Goal: Information Seeking & Learning: Learn about a topic

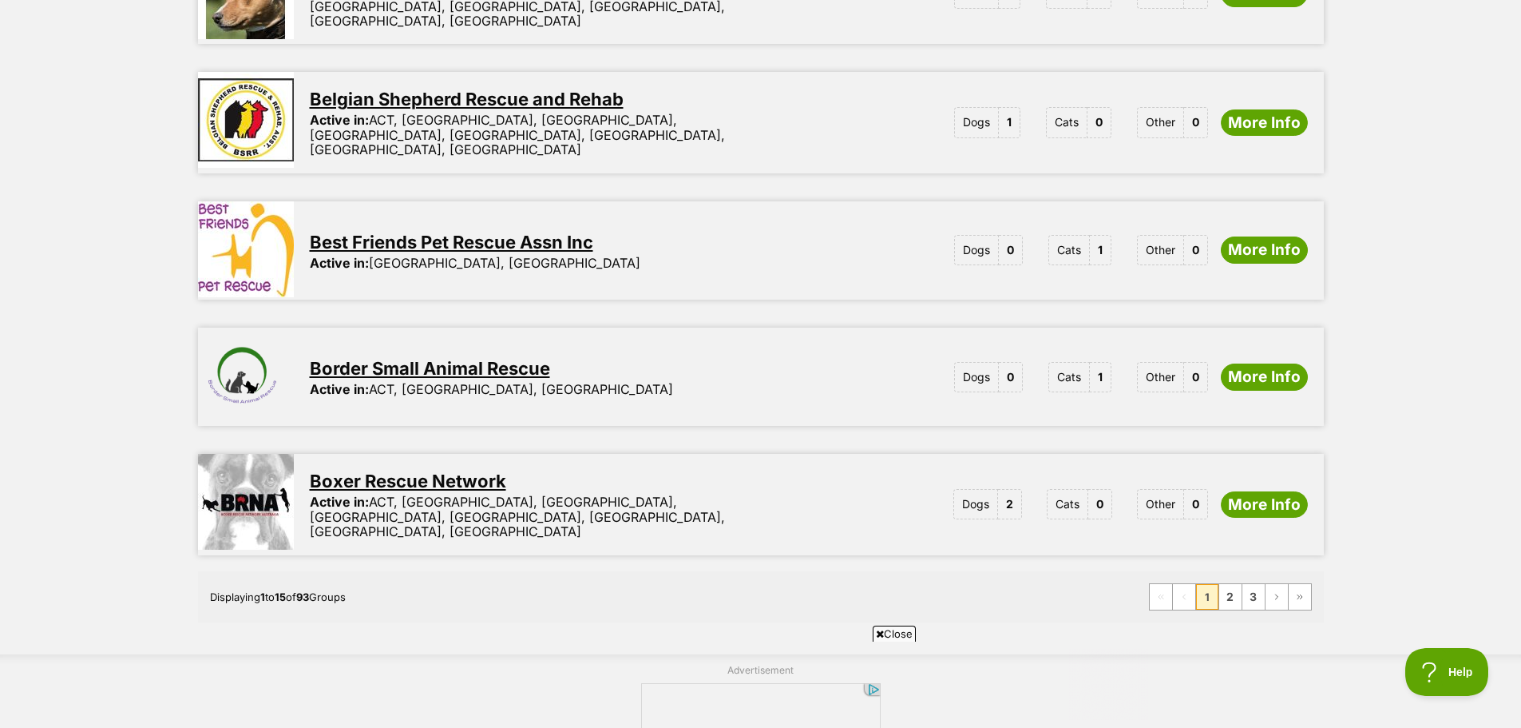
scroll to position [2050, 0]
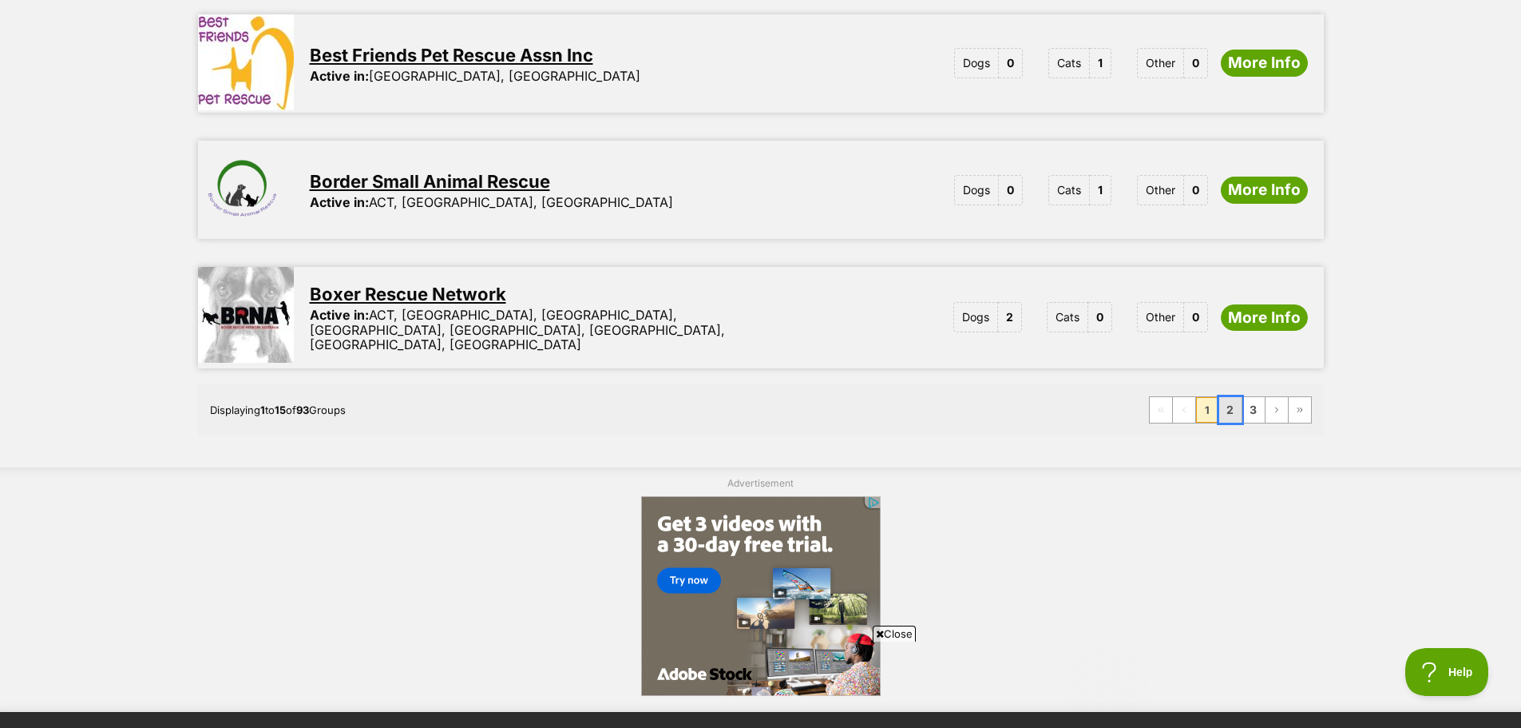
click at [1230, 397] on link "2" at bounding box center [1230, 410] width 22 height 26
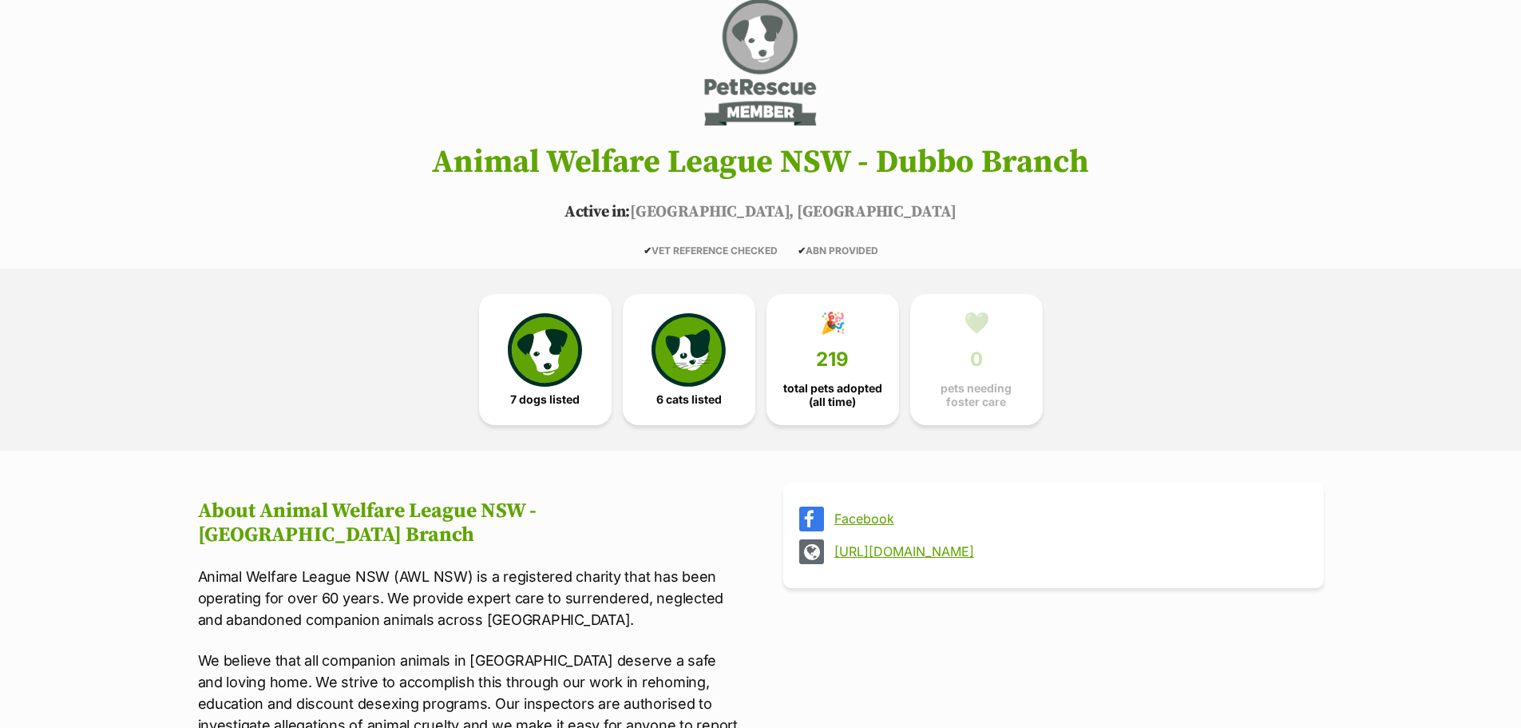
scroll to position [186, 0]
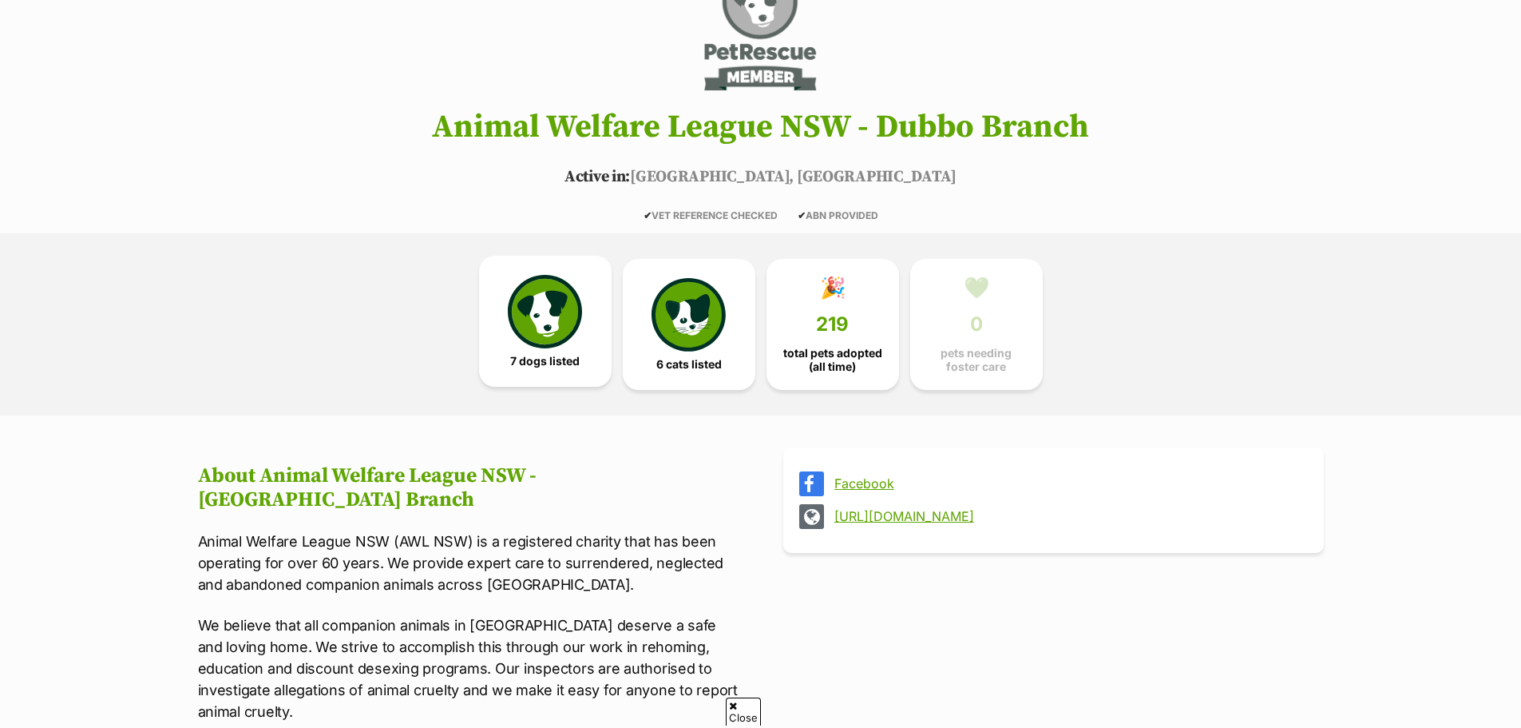
click at [554, 333] on img at bounding box center [544, 311] width 73 height 73
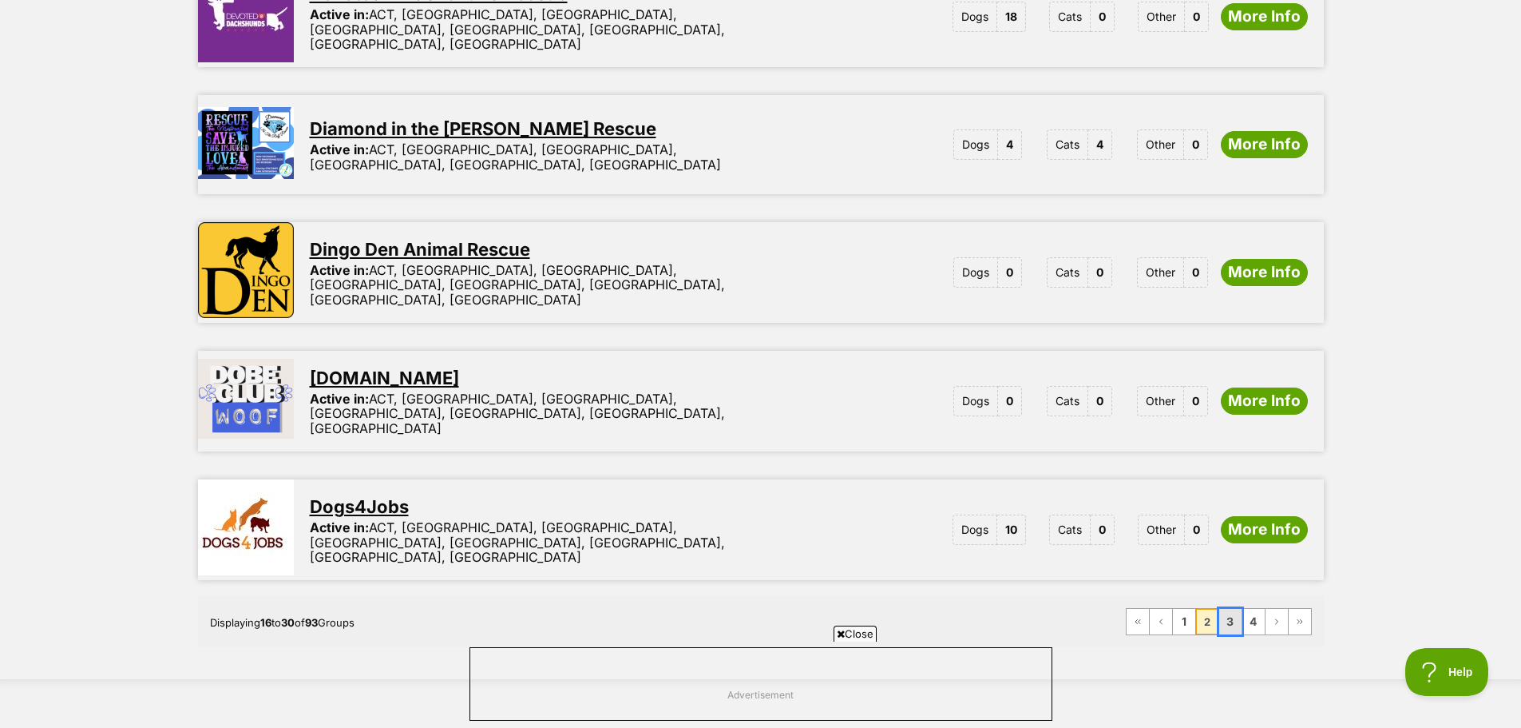
click at [1232, 609] on link "3" at bounding box center [1230, 622] width 22 height 26
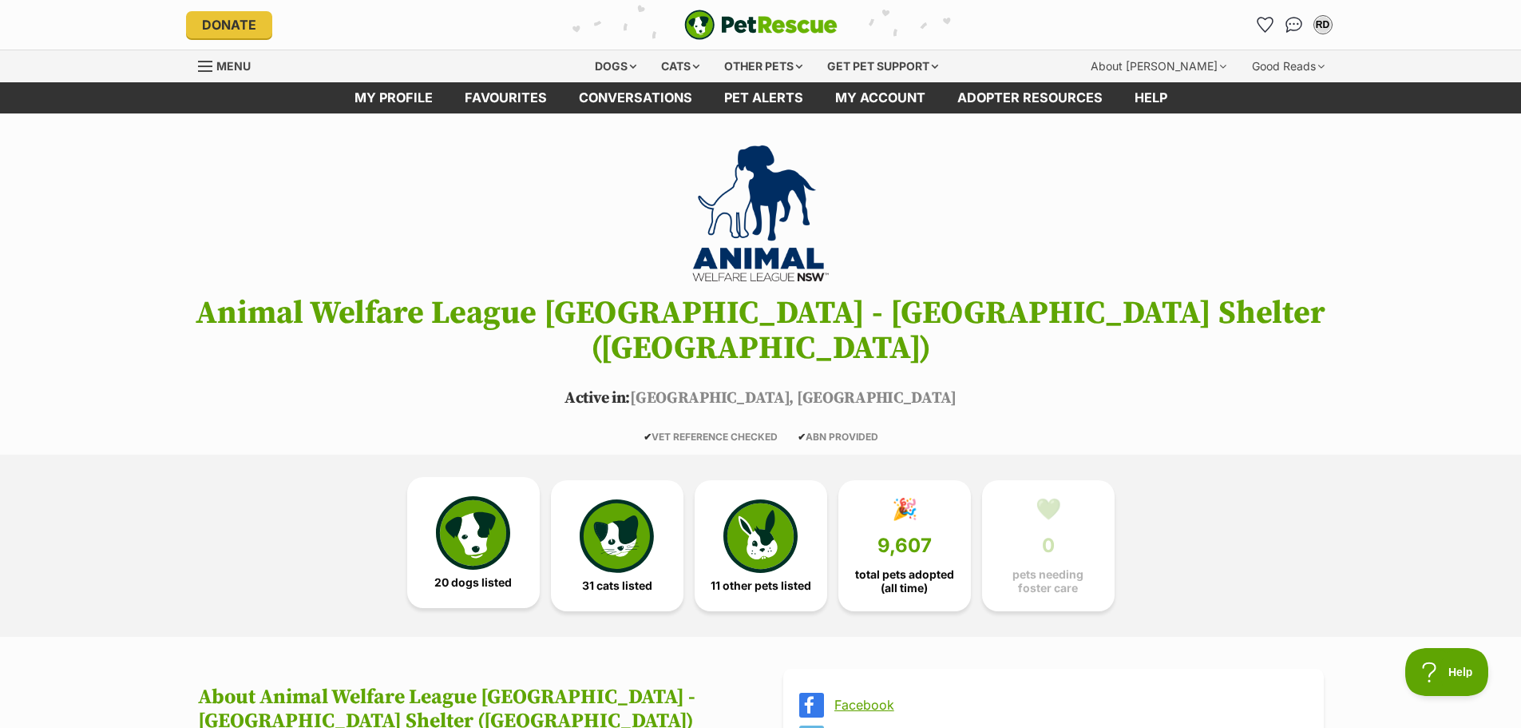
click at [495, 496] on img at bounding box center [472, 532] width 73 height 73
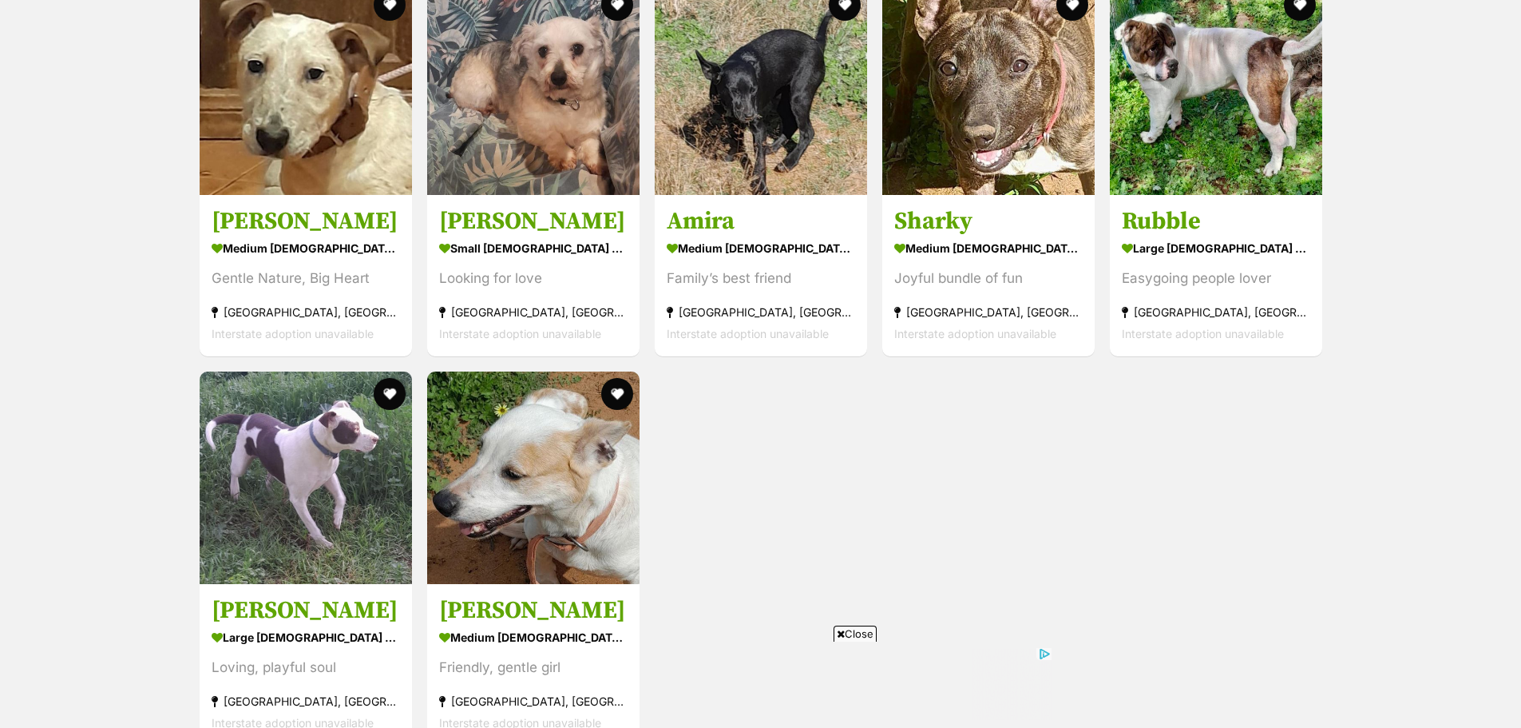
scroll to position [1878, 0]
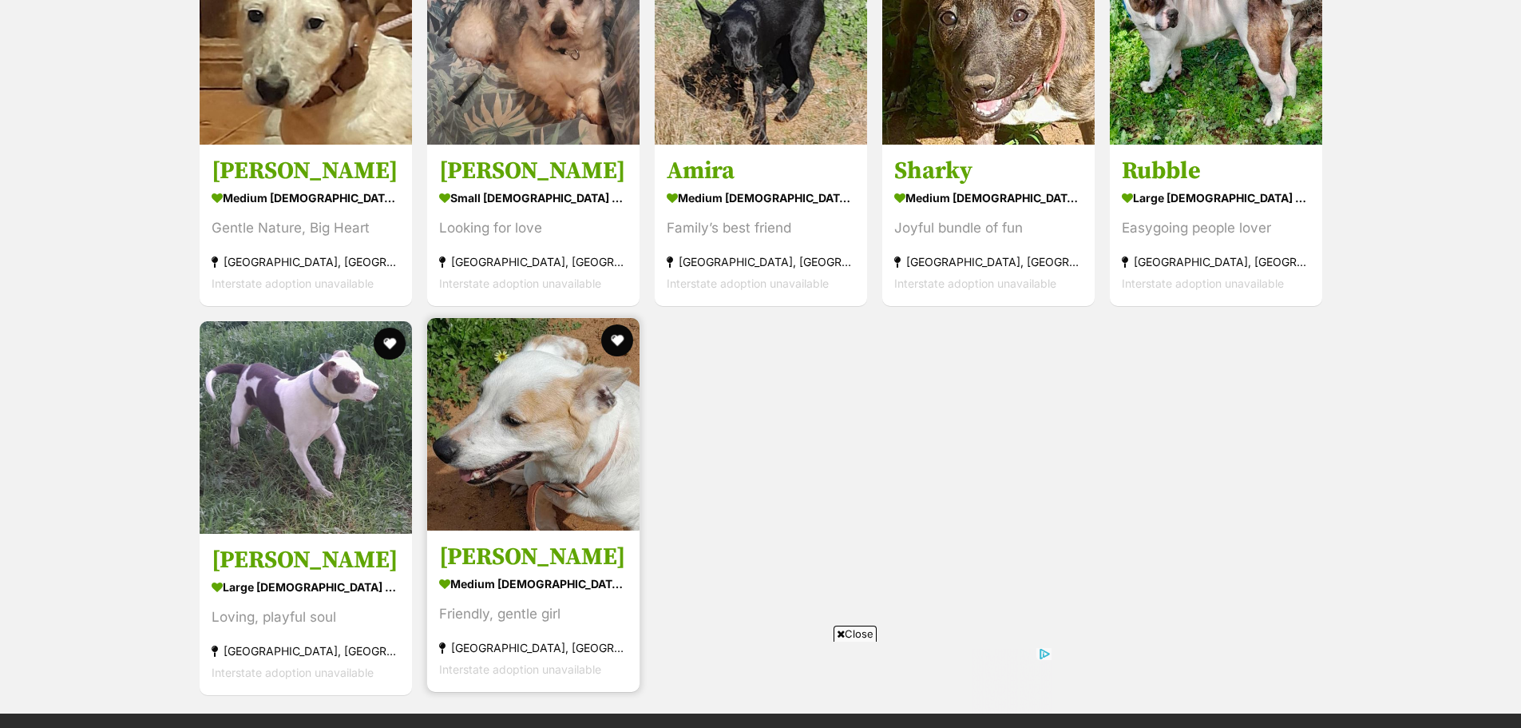
click at [532, 440] on img at bounding box center [533, 424] width 212 height 212
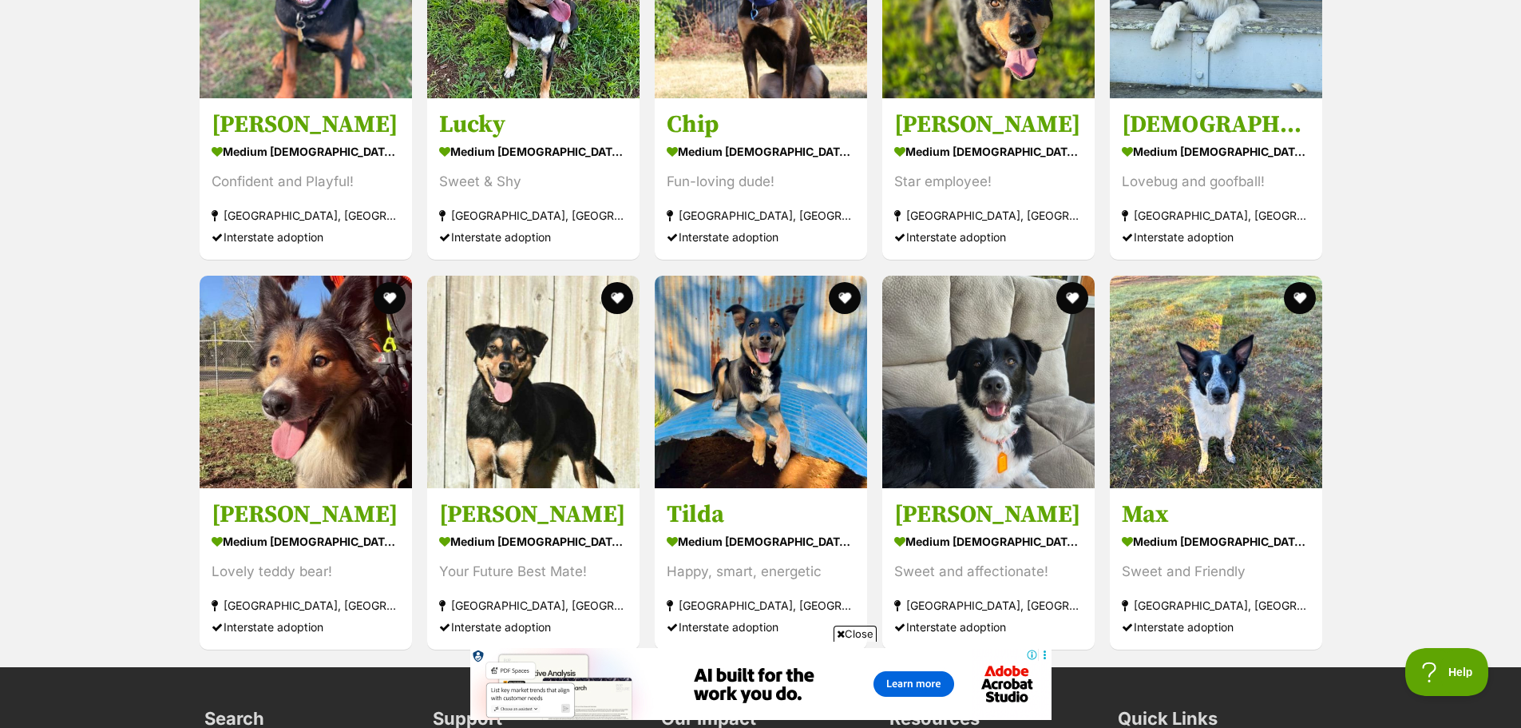
scroll to position [1863, 0]
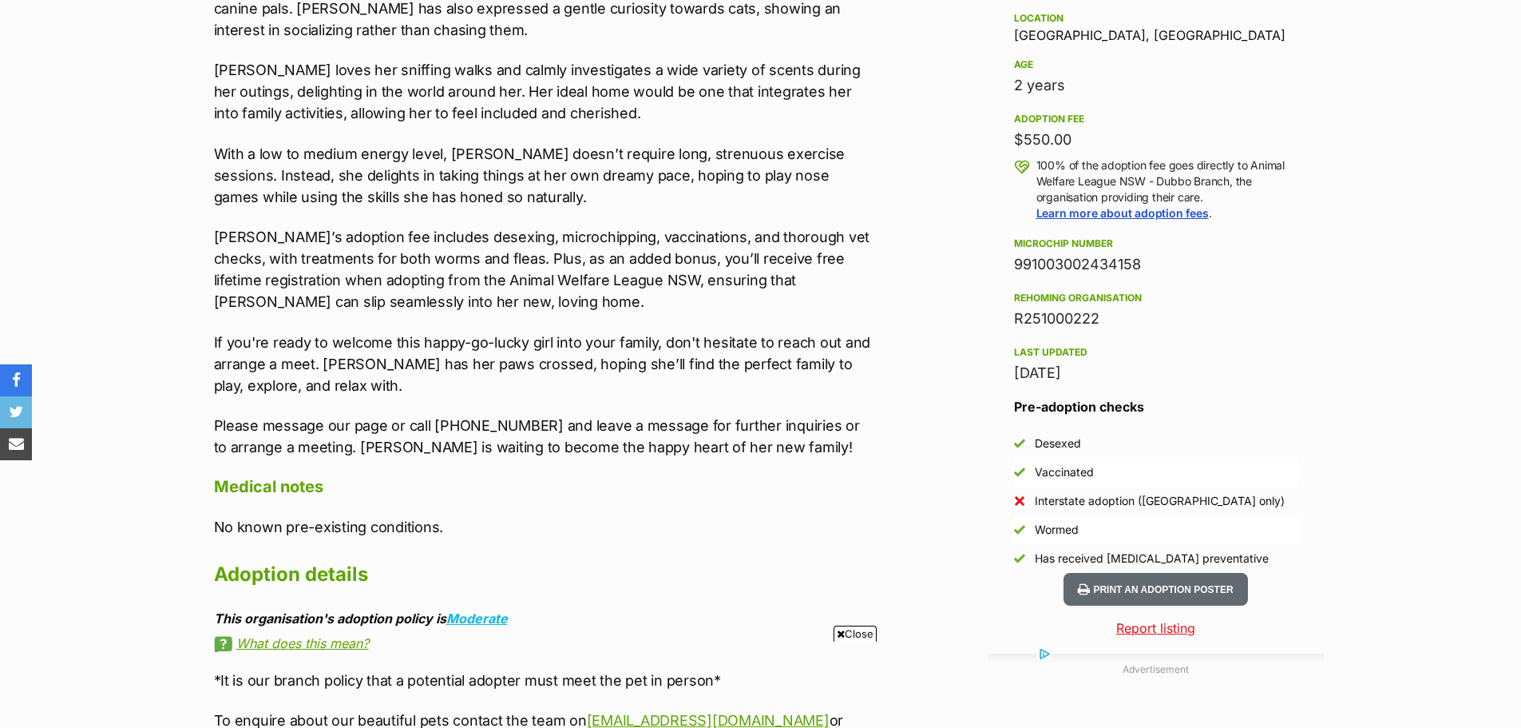
scroll to position [1118, 0]
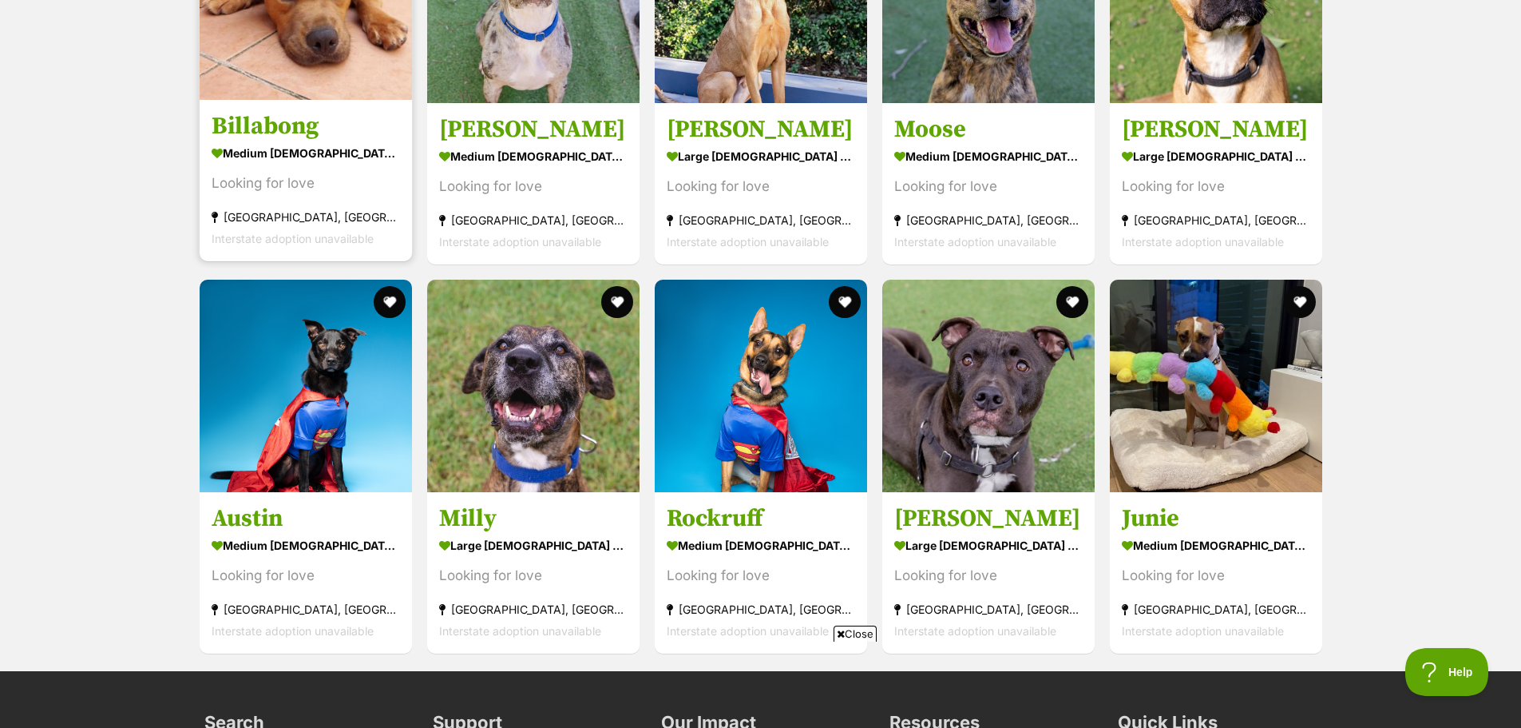
scroll to position [2609, 0]
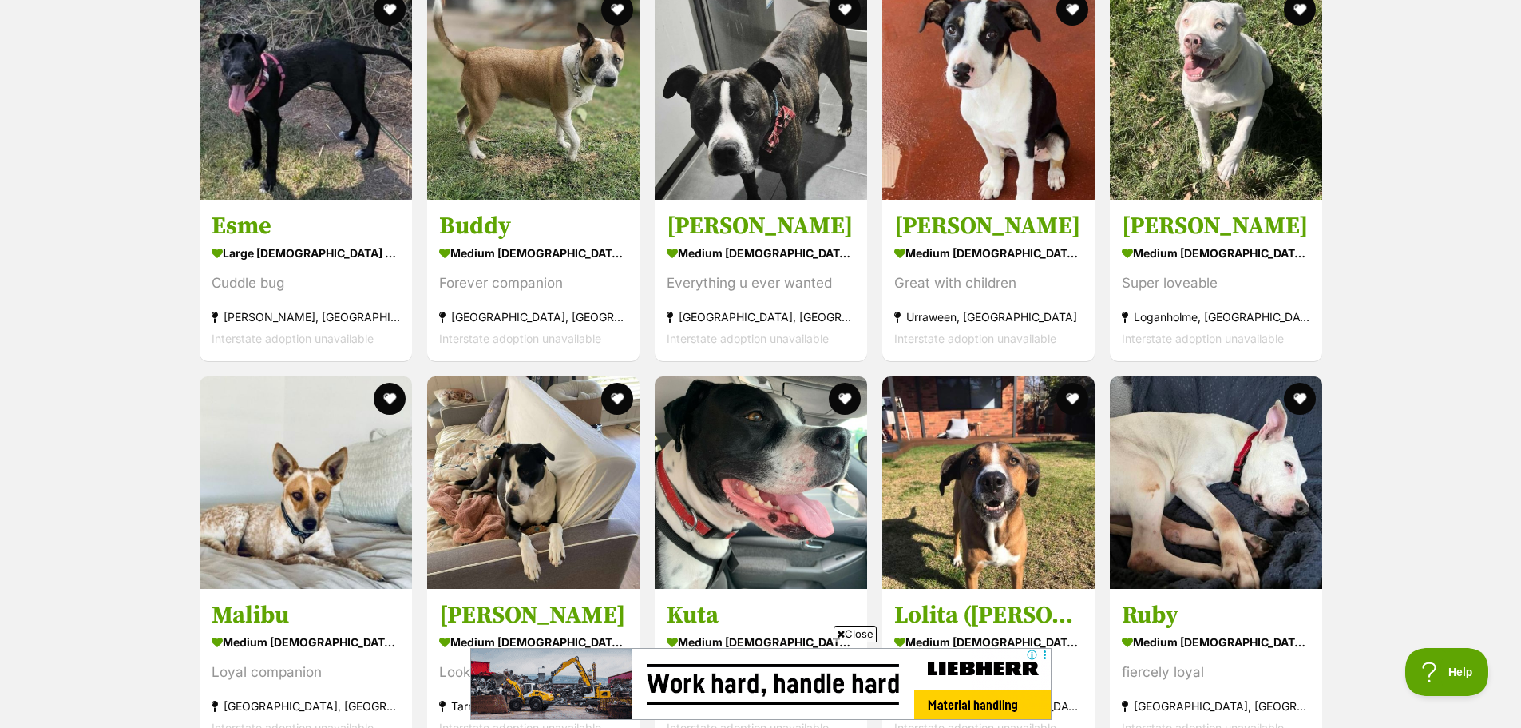
scroll to position [3168, 0]
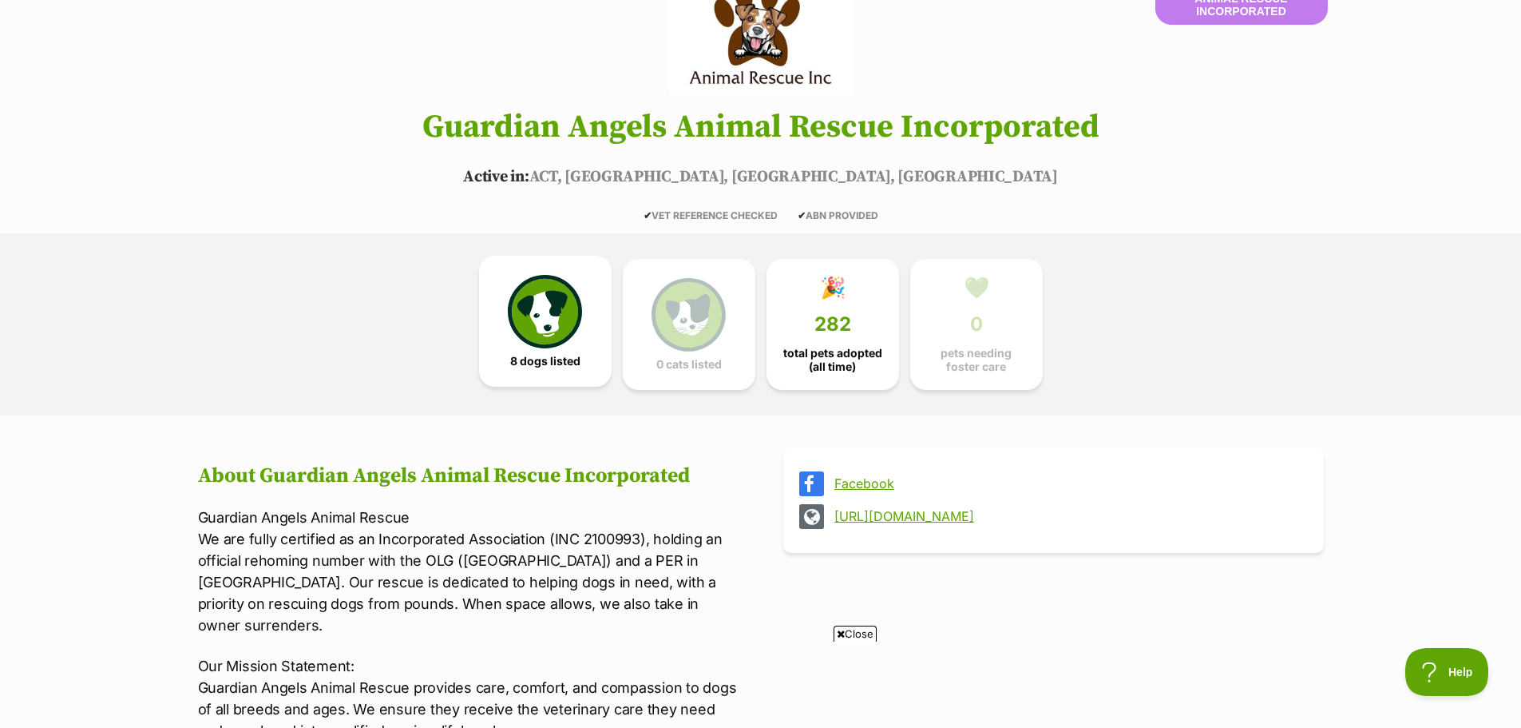
click at [577, 315] on img at bounding box center [544, 311] width 73 height 73
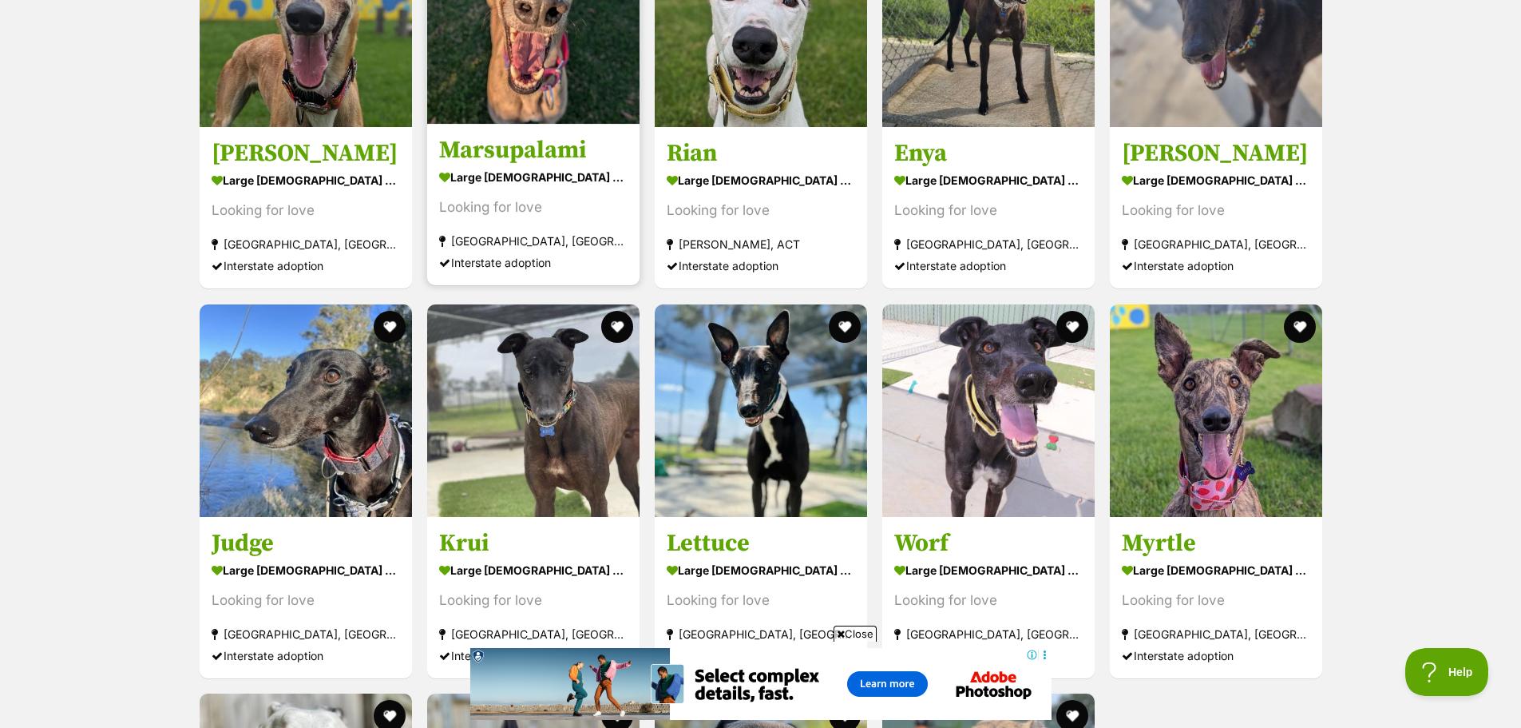
scroll to position [4472, 0]
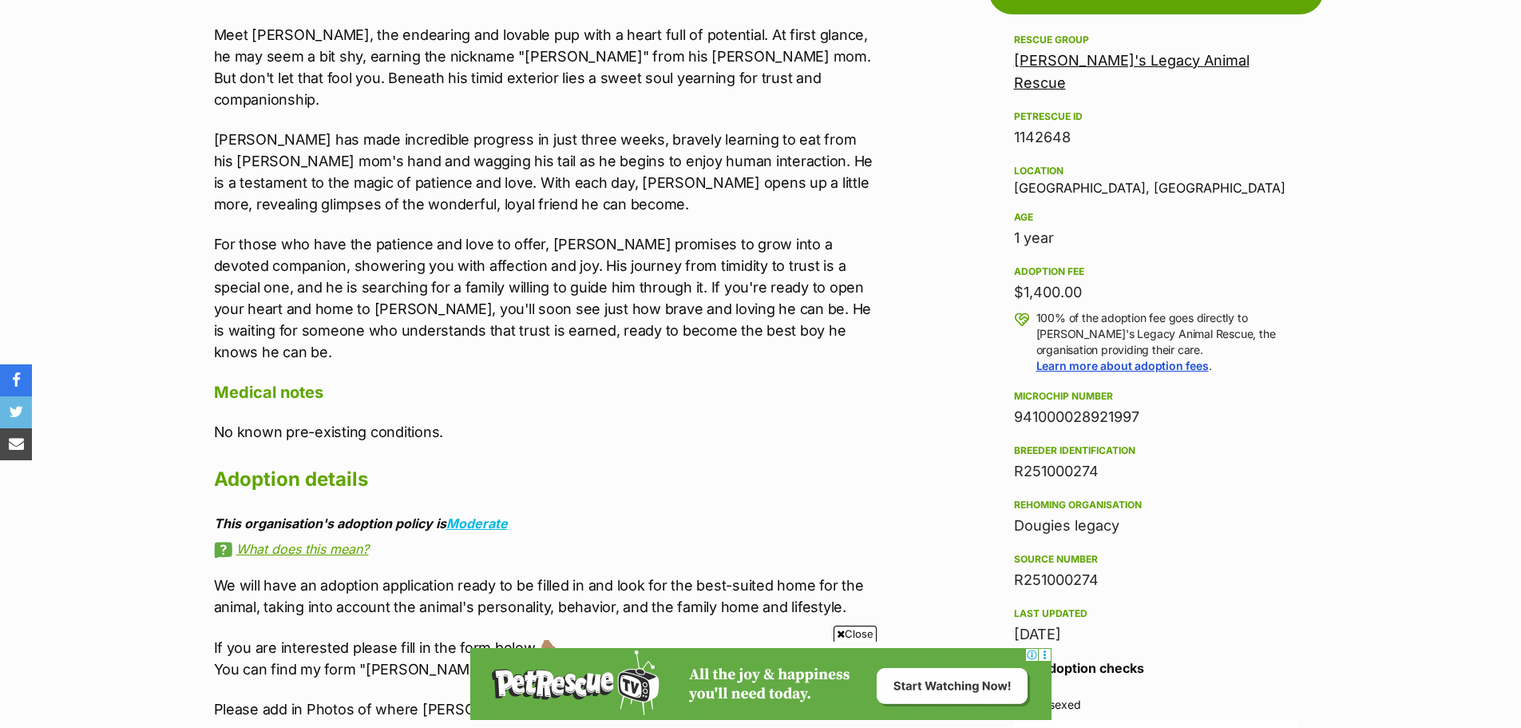
scroll to position [744, 0]
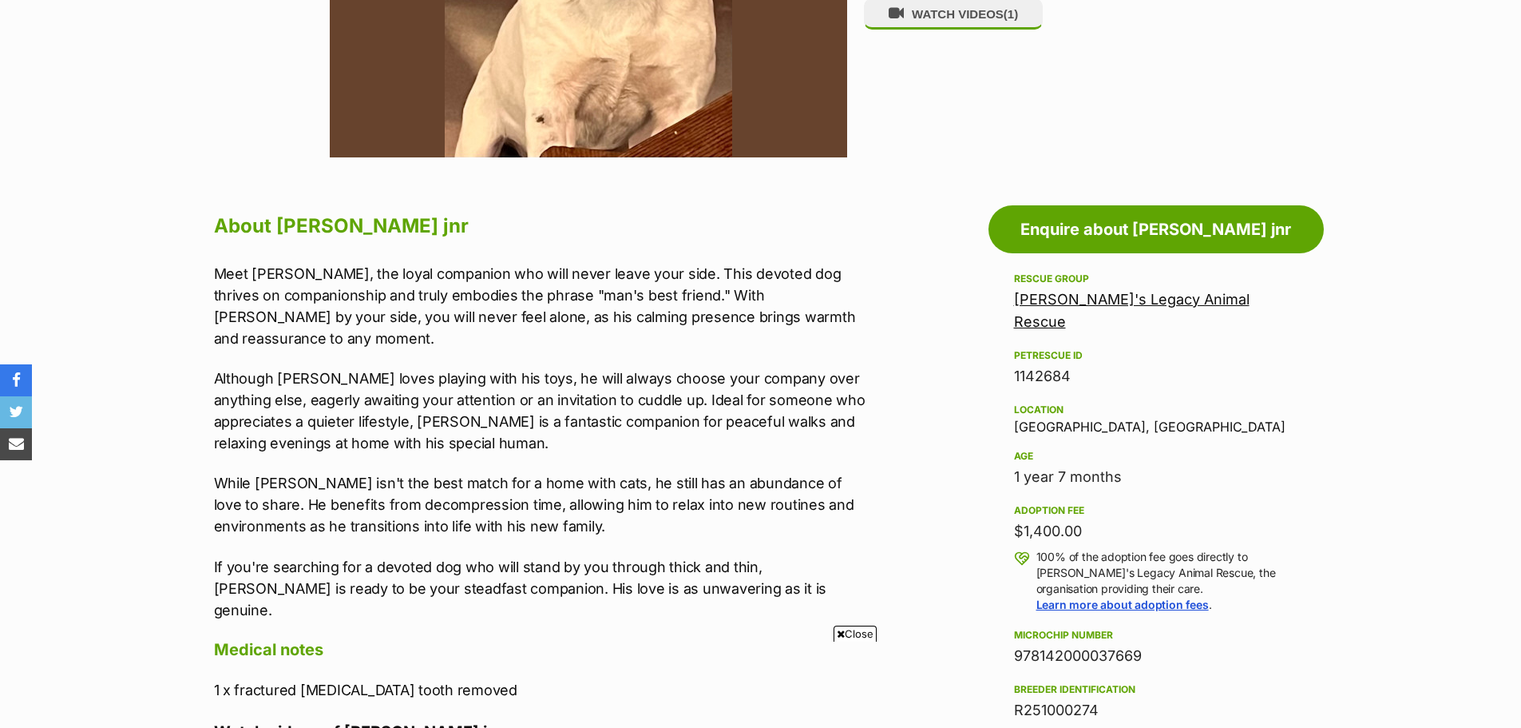
scroll to position [745, 0]
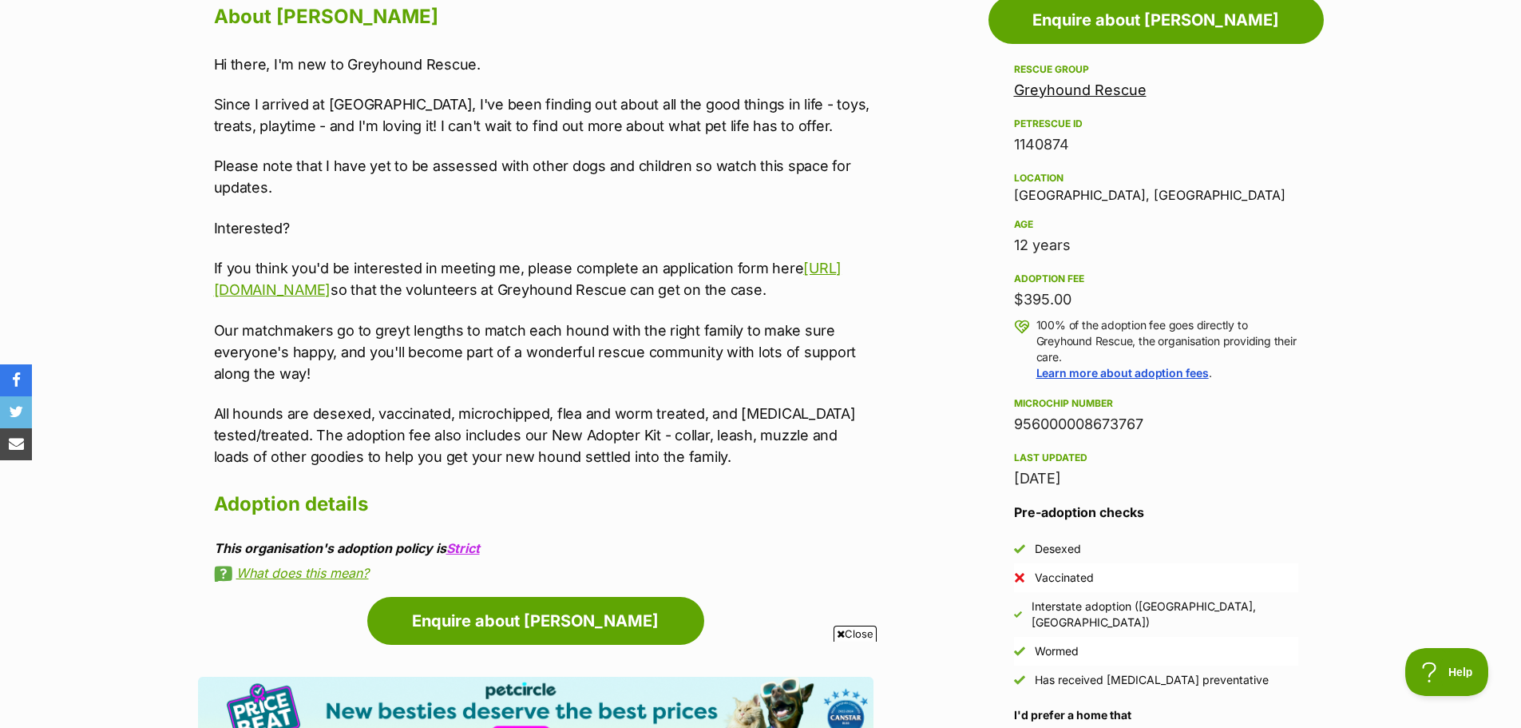
scroll to position [932, 0]
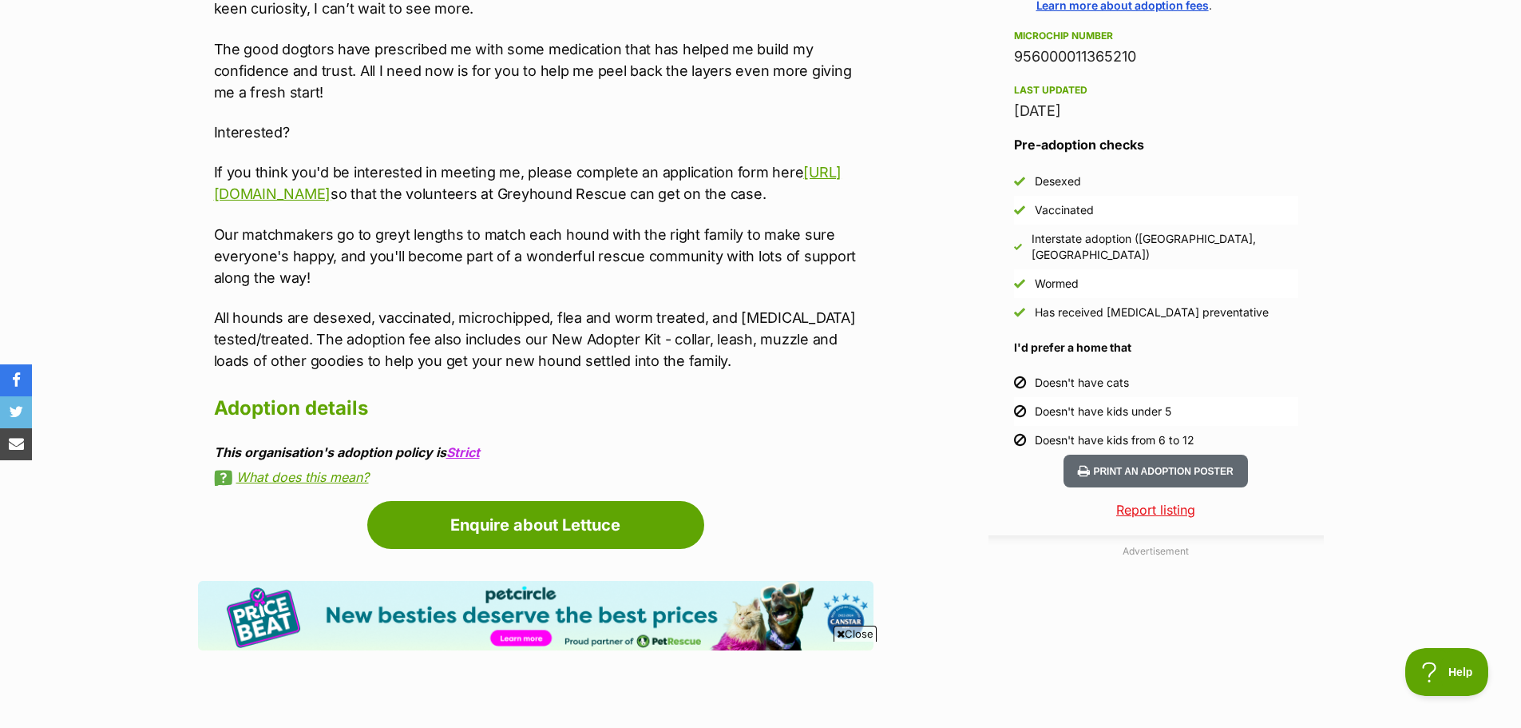
scroll to position [1304, 0]
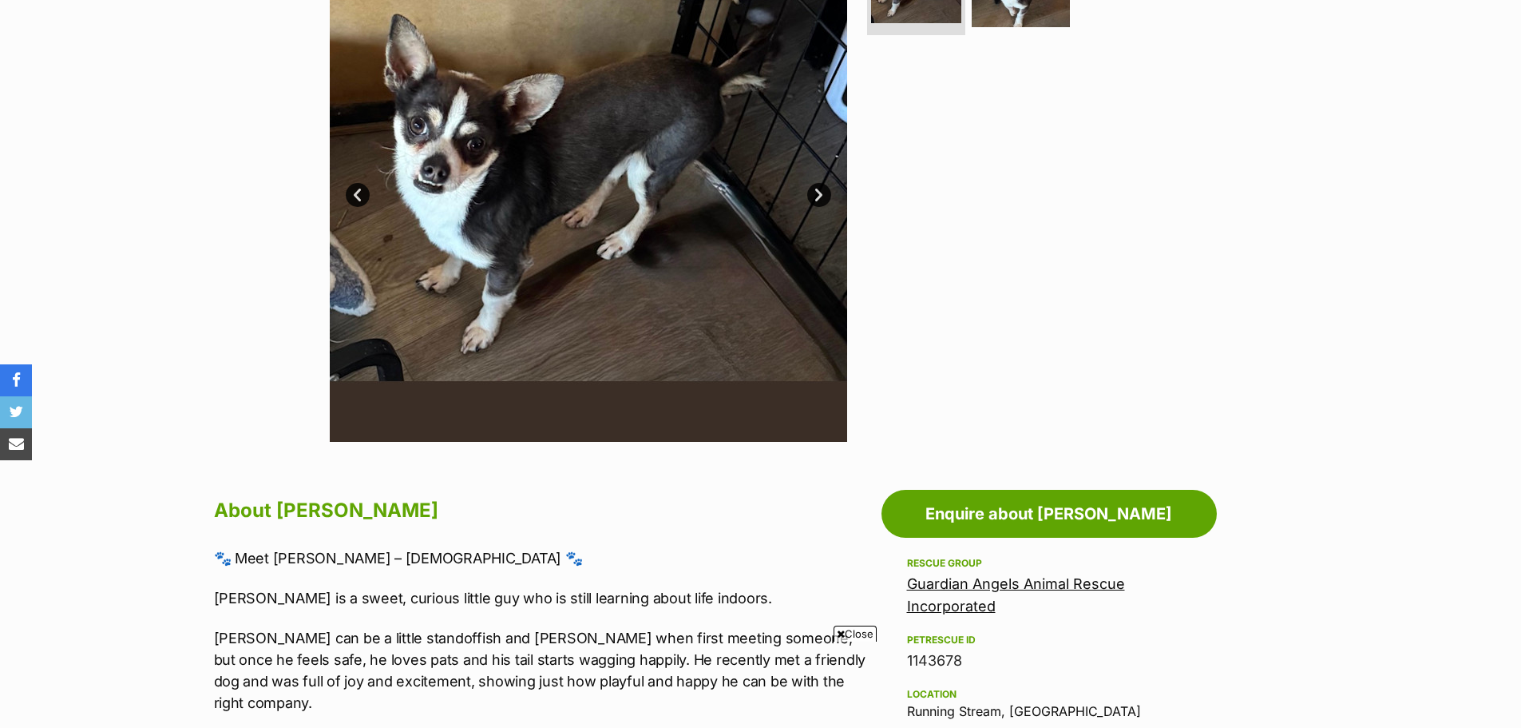
scroll to position [373, 0]
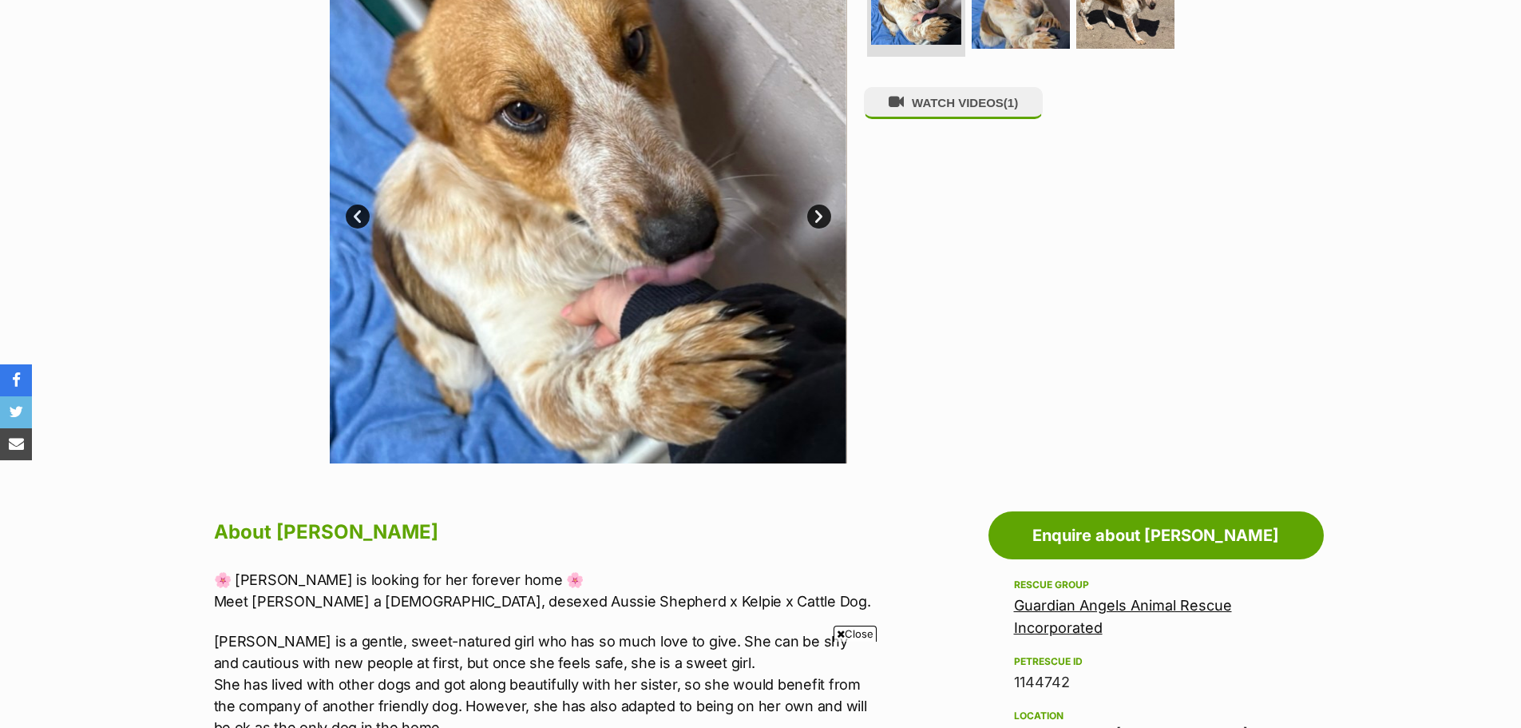
scroll to position [373, 0]
